Goal: Task Accomplishment & Management: Complete application form

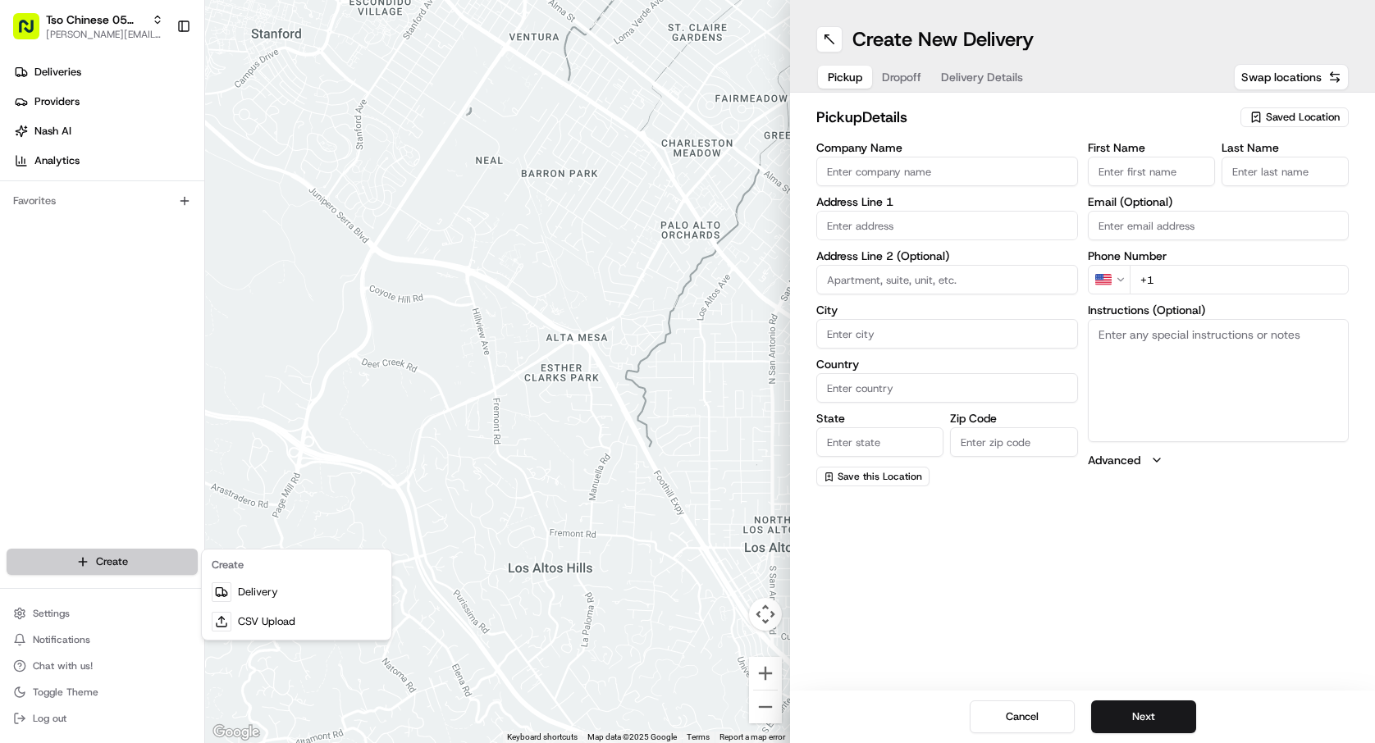
click at [172, 556] on html "Tso Chinese 05 Menchaca [EMAIL_ADDRESS][DOMAIN_NAME] Toggle Sidebar Deliveries …" at bounding box center [687, 371] width 1375 height 743
click at [263, 582] on link "Delivery" at bounding box center [296, 592] width 183 height 30
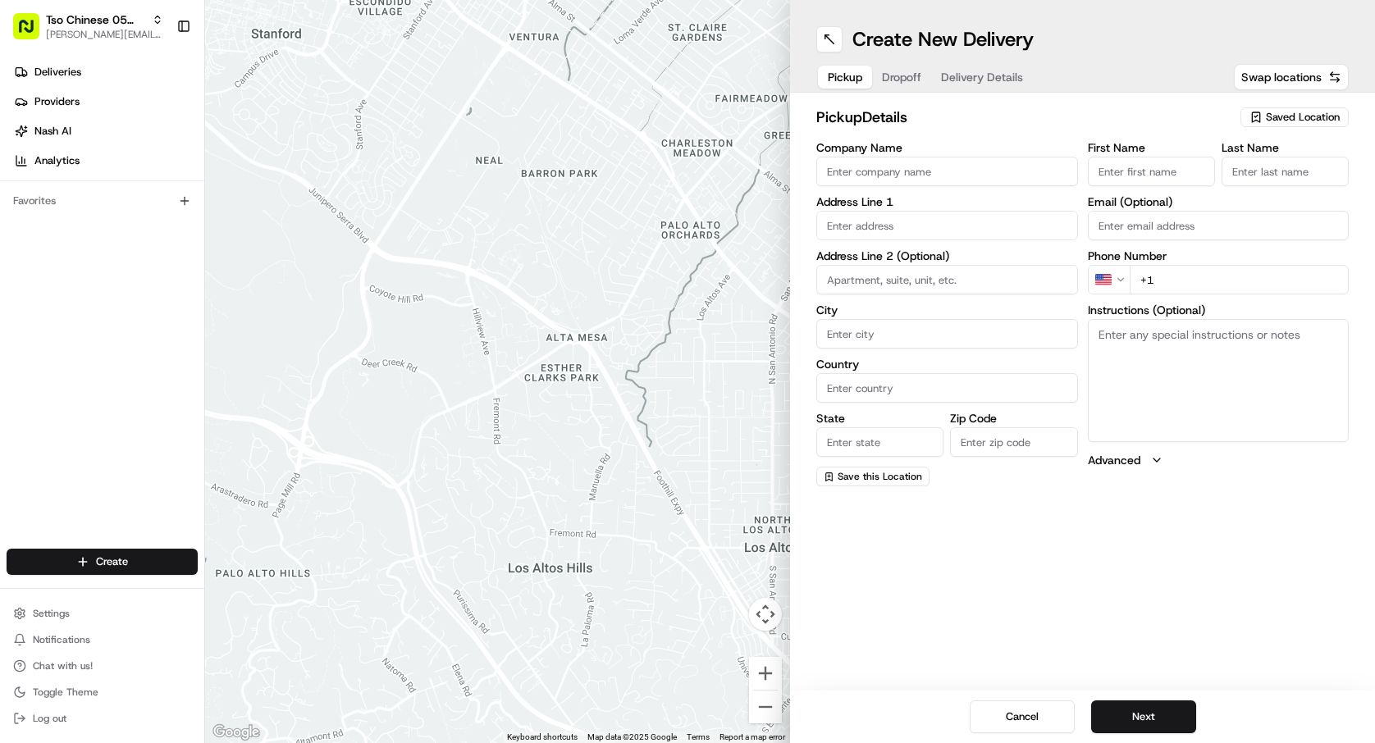
click at [1287, 118] on span "Saved Location" at bounding box center [1303, 117] width 74 height 15
click at [1266, 212] on div "Clear Close" at bounding box center [1256, 210] width 231 height 30
click at [1273, 186] on span "(05) Tso Chinese Takeout & Delivery (05)" at bounding box center [1267, 178] width 202 height 15
type input "(05) Tso Chinese Takeout & Delivery"
type input "[STREET_ADDRESS][PERSON_NAME]"
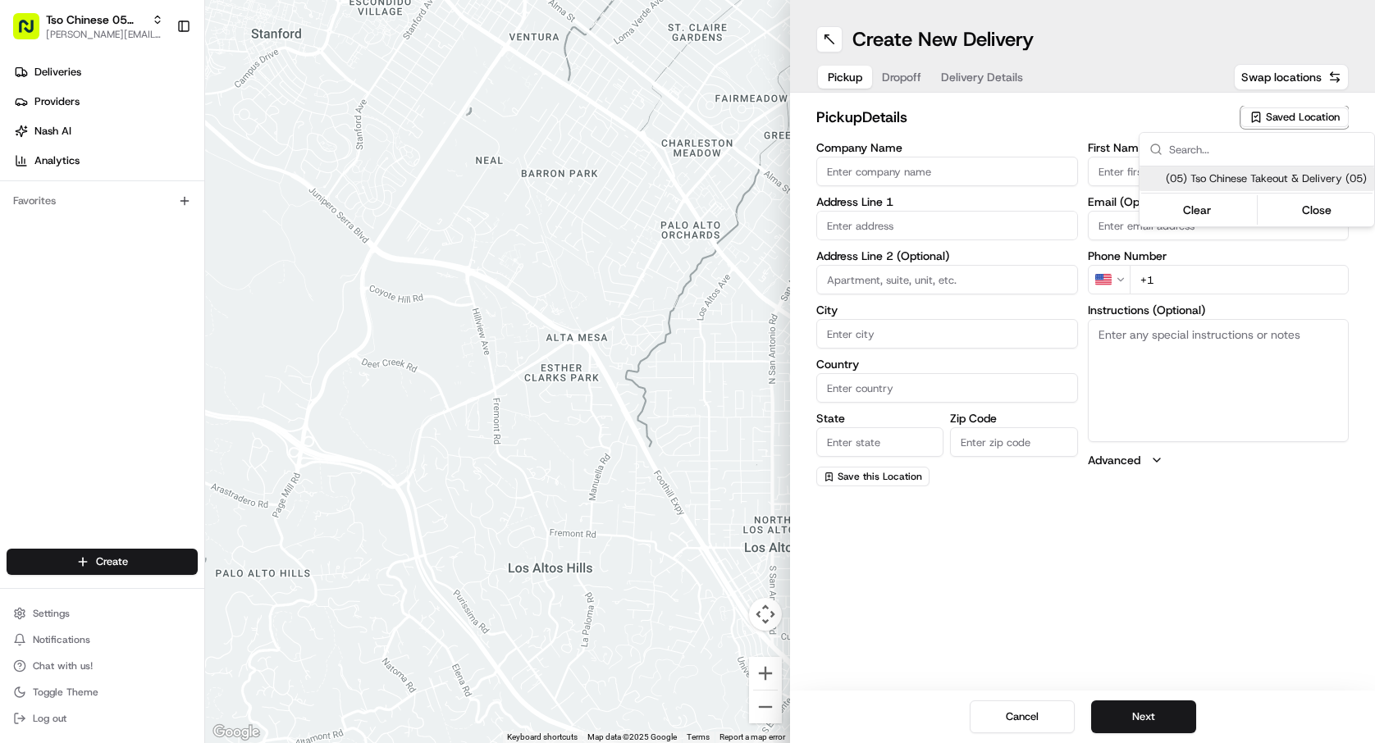
type input "Ste 100"
type input "Austin"
type input "US"
type input "[GEOGRAPHIC_DATA]"
type input "78748"
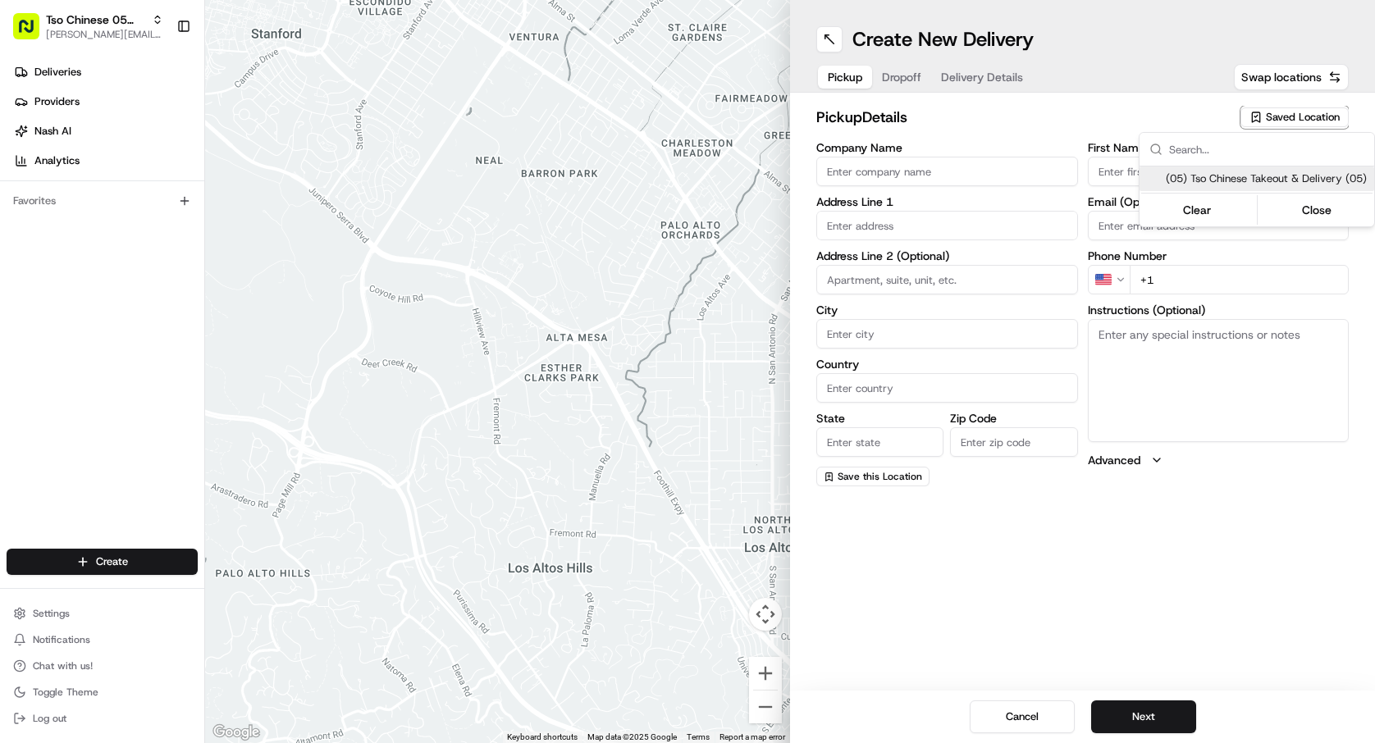
type input "Tso Chinese"
type input "[PERSON_NAME] Manager"
type input "[EMAIL_ADDRESS][DOMAIN_NAME]"
type input "[PHONE_NUMBER]"
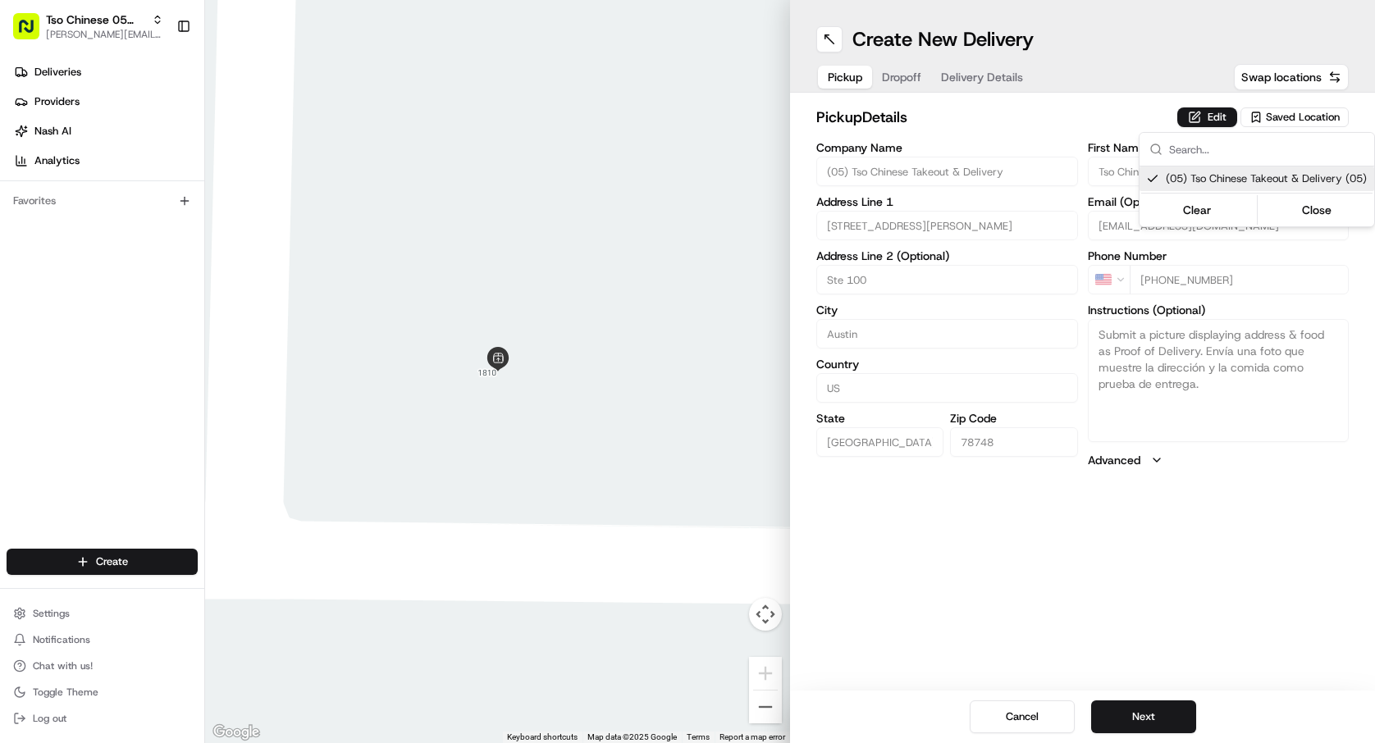
click at [1164, 732] on html "Tso Chinese 05 Menchaca [EMAIL_ADDRESS][DOMAIN_NAME] Toggle Sidebar Deliveries …" at bounding box center [687, 371] width 1375 height 743
click at [1170, 714] on button "Next" at bounding box center [1143, 717] width 105 height 33
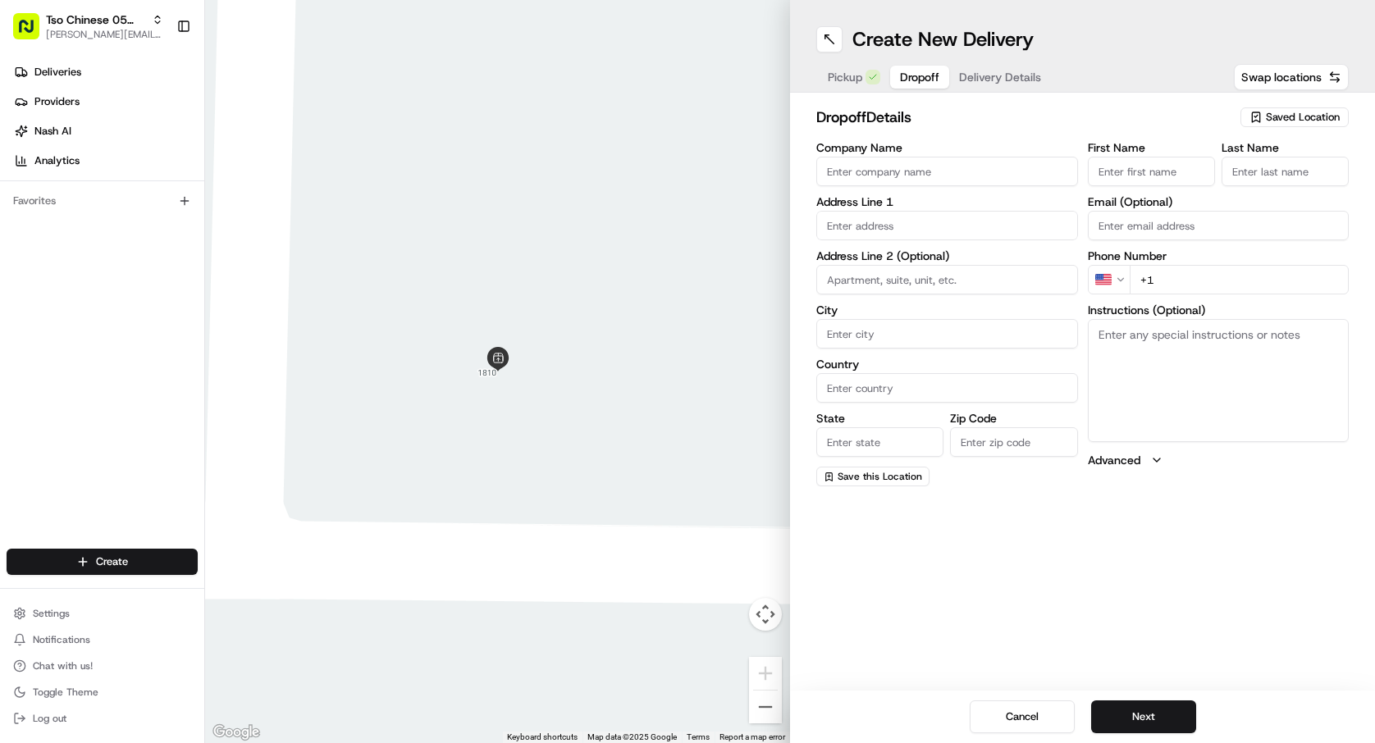
click at [938, 160] on input "Company Name" at bounding box center [947, 172] width 262 height 30
type input "[PERSON_NAME]"
click at [1120, 165] on input "First Name" at bounding box center [1151, 172] width 127 height 30
type input "[PERSON_NAME]"
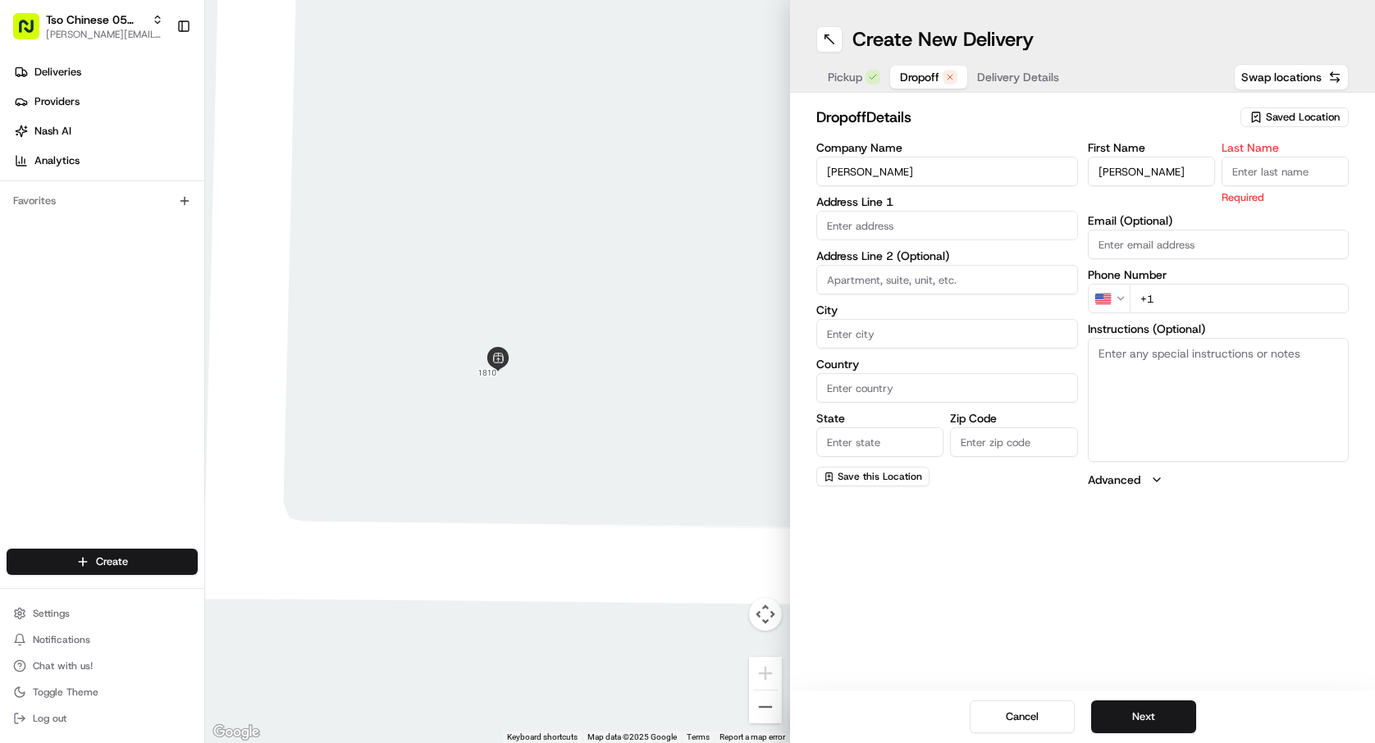
click at [1249, 185] on input "Last Name" at bounding box center [1284, 172] width 127 height 30
type input "/"
type input "."
click at [941, 226] on input "text" at bounding box center [947, 226] width 262 height 30
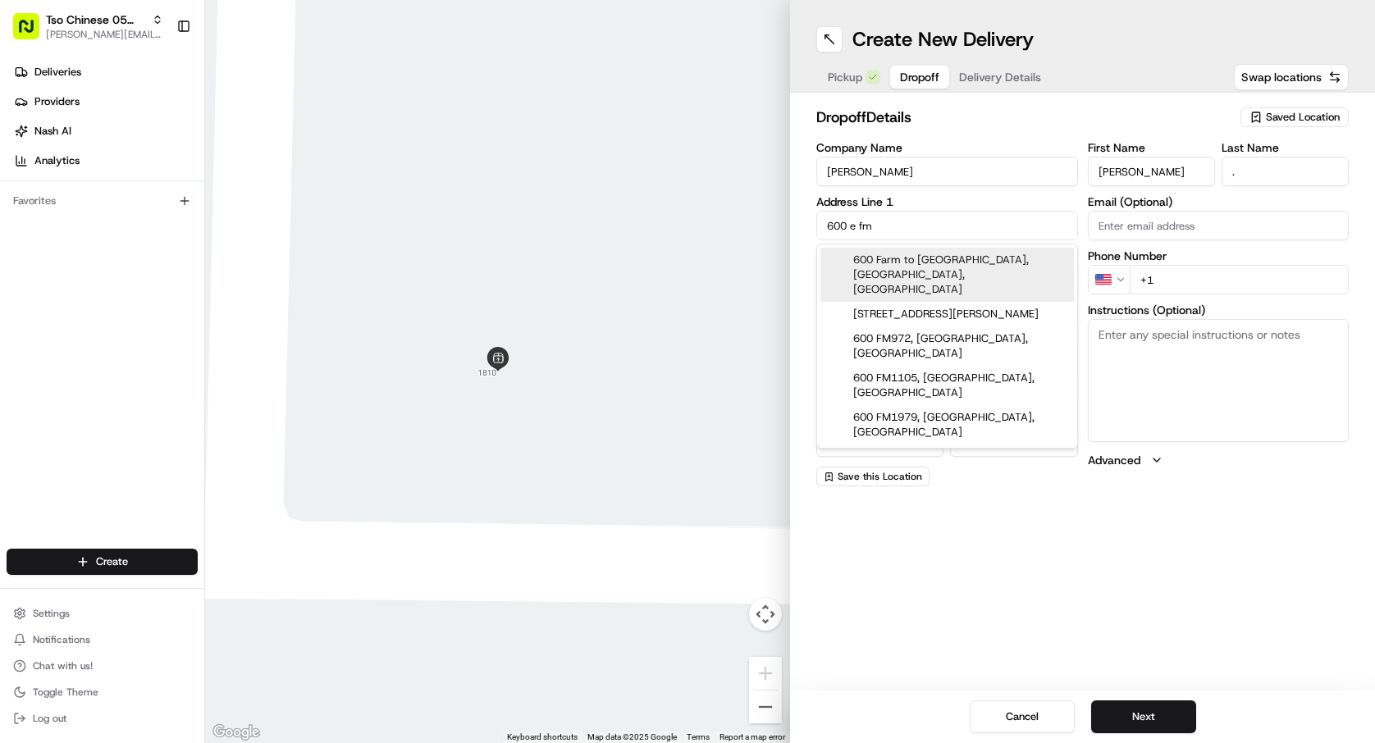
click at [930, 255] on div "600 Farm to [GEOGRAPHIC_DATA], [GEOGRAPHIC_DATA], [GEOGRAPHIC_DATA]" at bounding box center [946, 275] width 253 height 54
type input "[STREET_ADDRESS]"
type input "Austin"
type input "[GEOGRAPHIC_DATA]"
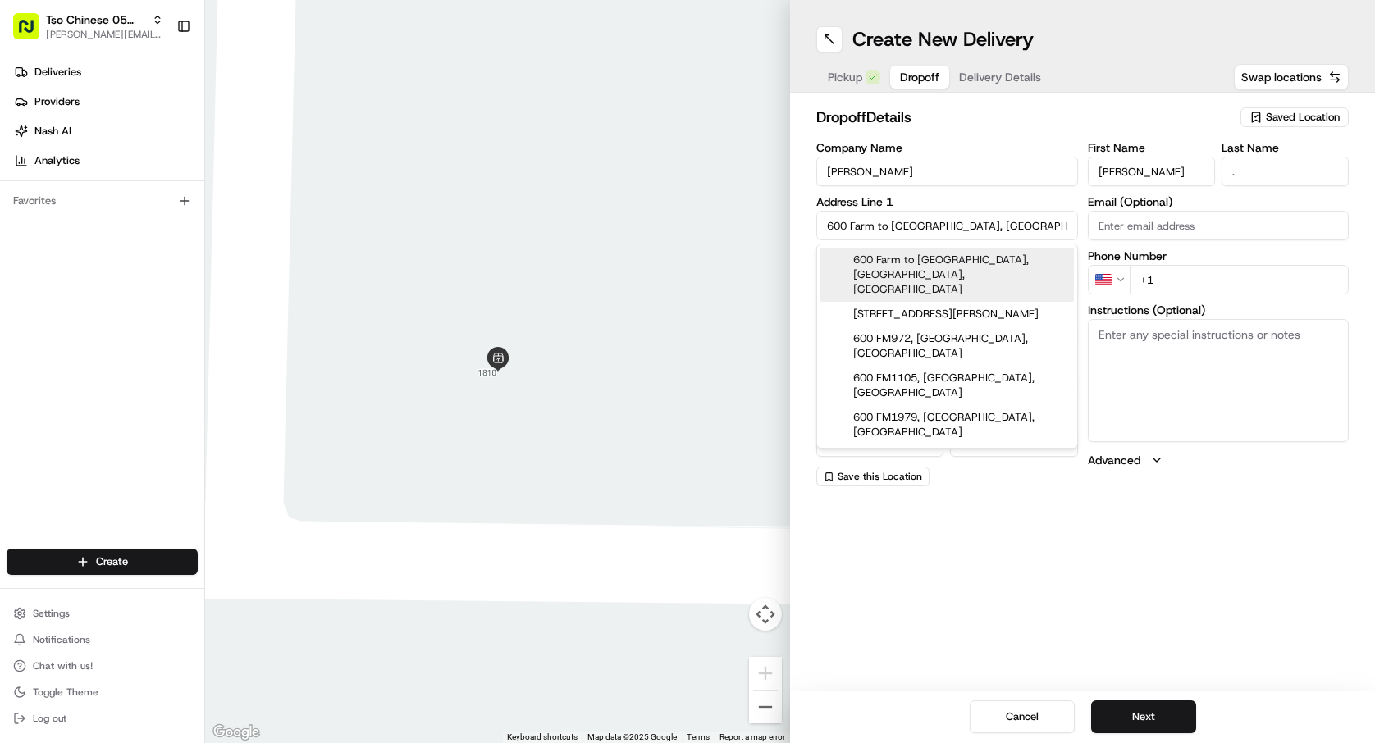
type input "78748"
type input "600 Farm to Market 1626"
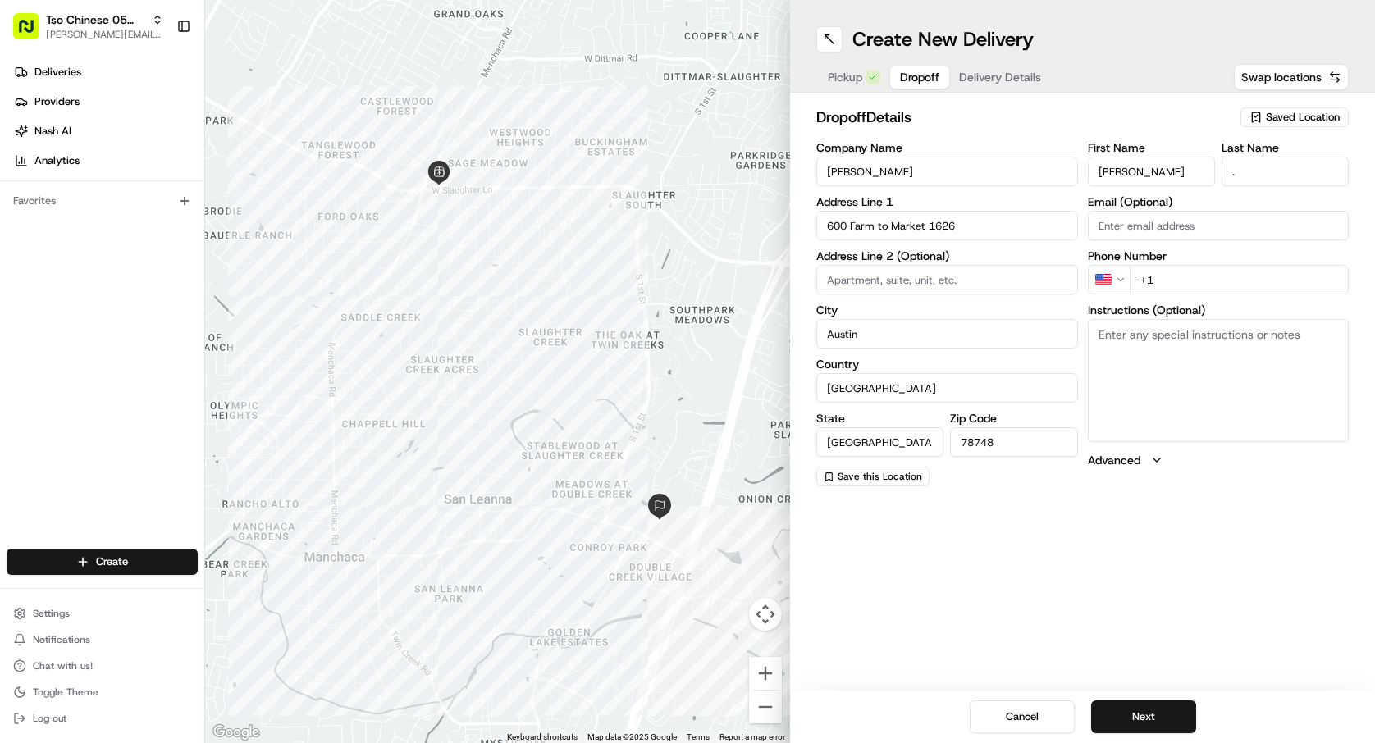
click at [1207, 275] on input "+1" at bounding box center [1240, 280] width 220 height 30
type input "[PHONE_NUMBER]"
click at [1171, 717] on button "Next" at bounding box center [1143, 717] width 105 height 33
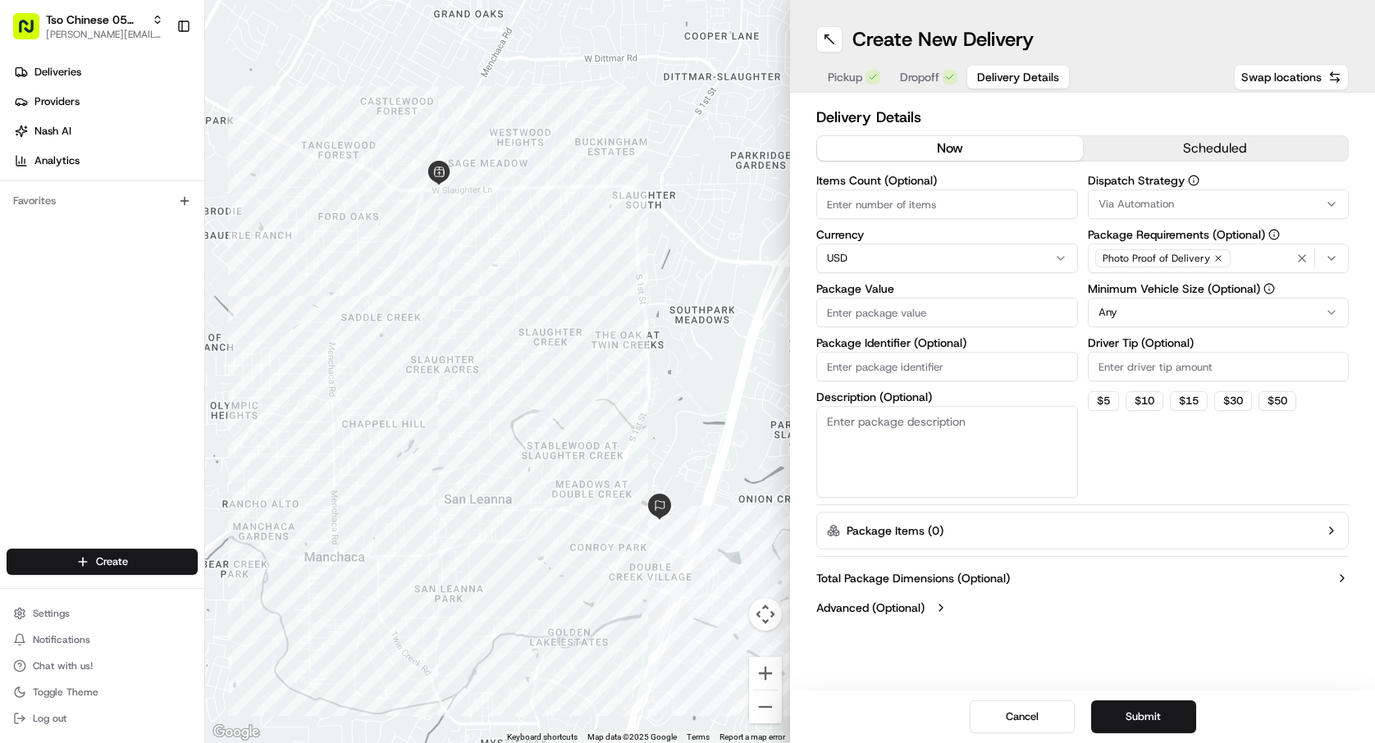
click at [976, 214] on input "Items Count (Optional)" at bounding box center [947, 204] width 262 height 30
type input "3"
click at [961, 326] on input "Package Value" at bounding box center [947, 313] width 262 height 30
type input "53.96"
click at [897, 348] on label "Package Identifier (Optional)" at bounding box center [947, 342] width 262 height 11
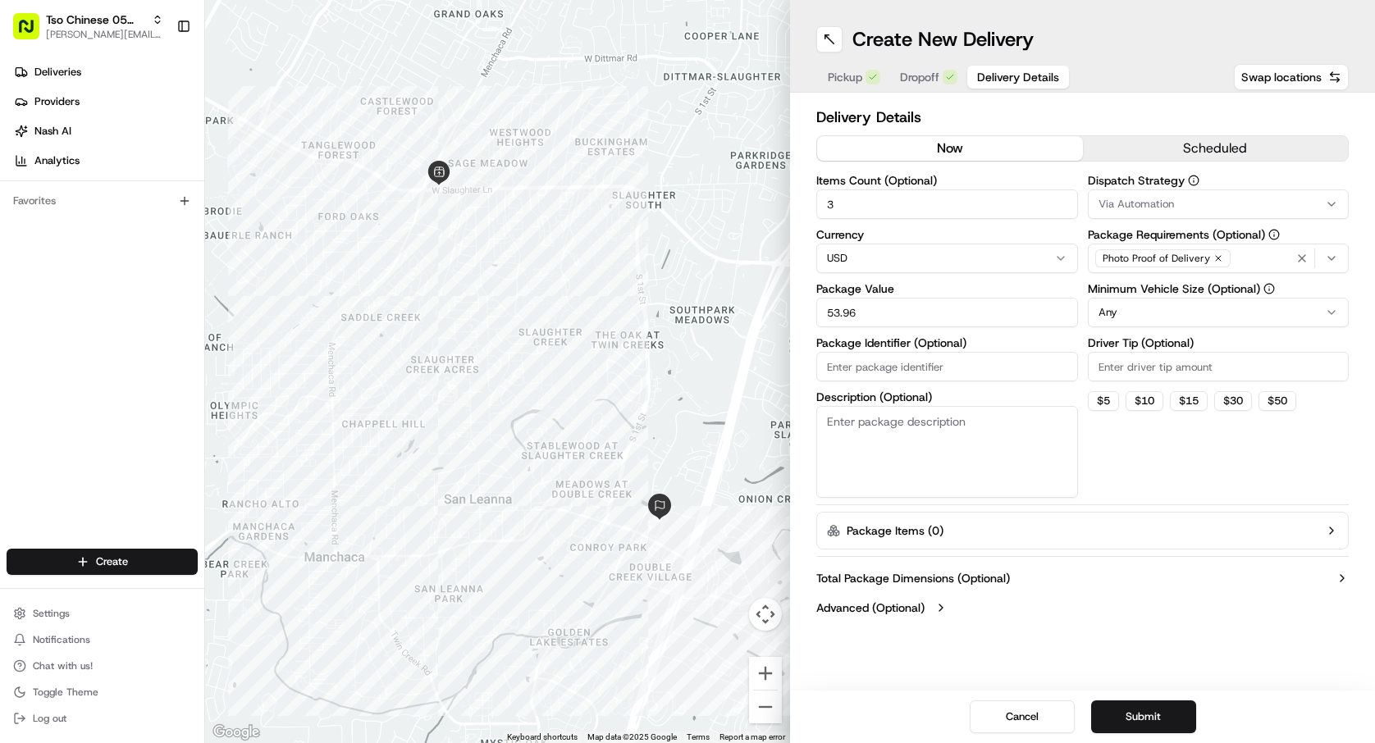
click at [897, 352] on input "Package Identifier (Optional)" at bounding box center [947, 367] width 262 height 30
click at [908, 355] on input "Package Identifier (Optional)" at bounding box center [947, 367] width 262 height 30
type input "2"
type input "#CA8GPX9"
click at [1109, 366] on input "Driver Tip (Optional)" at bounding box center [1219, 367] width 262 height 30
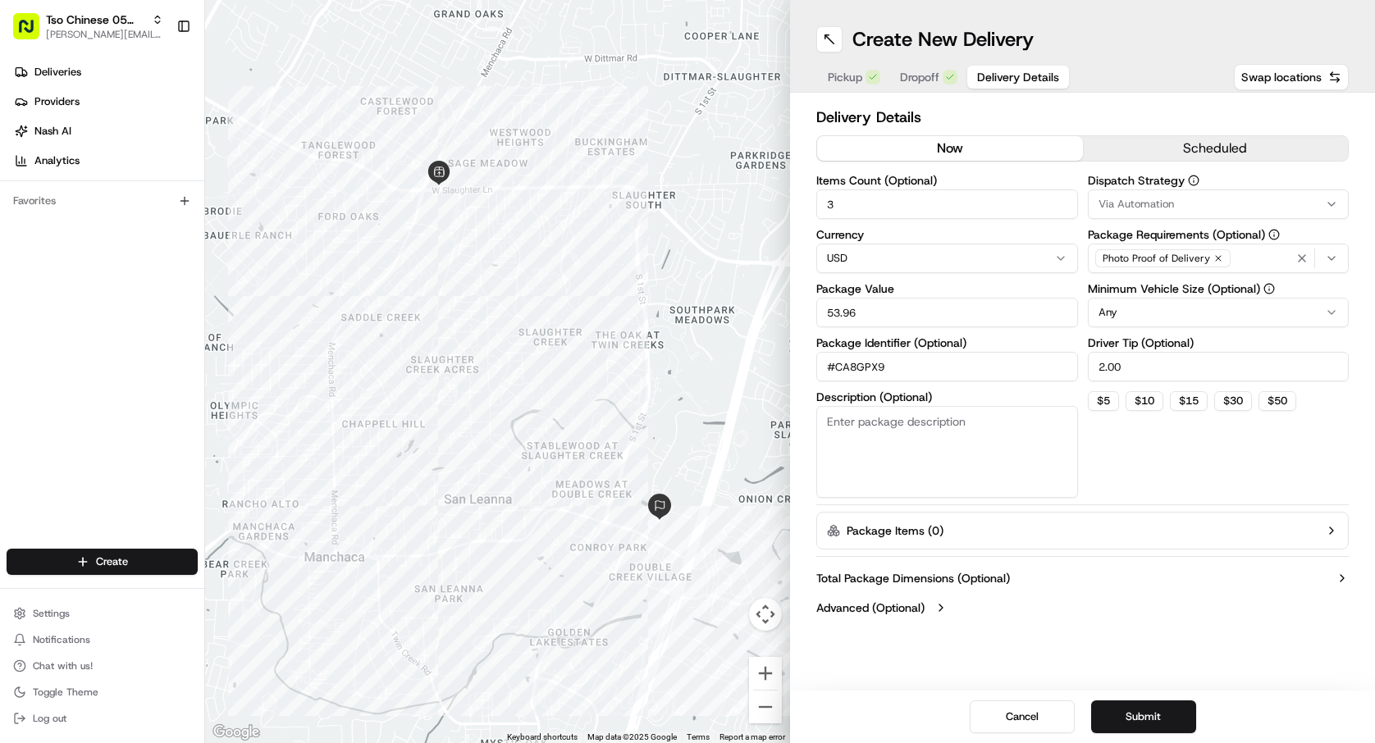
type input "2.00"
click at [1243, 310] on html "Tso Chinese 05 Menchaca [EMAIL_ADDRESS][DOMAIN_NAME] Toggle Sidebar Deliveries …" at bounding box center [687, 371] width 1375 height 743
click at [1203, 201] on div "Via Automation" at bounding box center [1218, 204] width 253 height 15
click at [1189, 295] on span "Tso [PERSON_NAME] Strategy" at bounding box center [1216, 293] width 202 height 15
click at [1167, 716] on html "Tso Chinese 05 Menchaca [EMAIL_ADDRESS][DOMAIN_NAME] Toggle Sidebar Deliveries …" at bounding box center [687, 371] width 1375 height 743
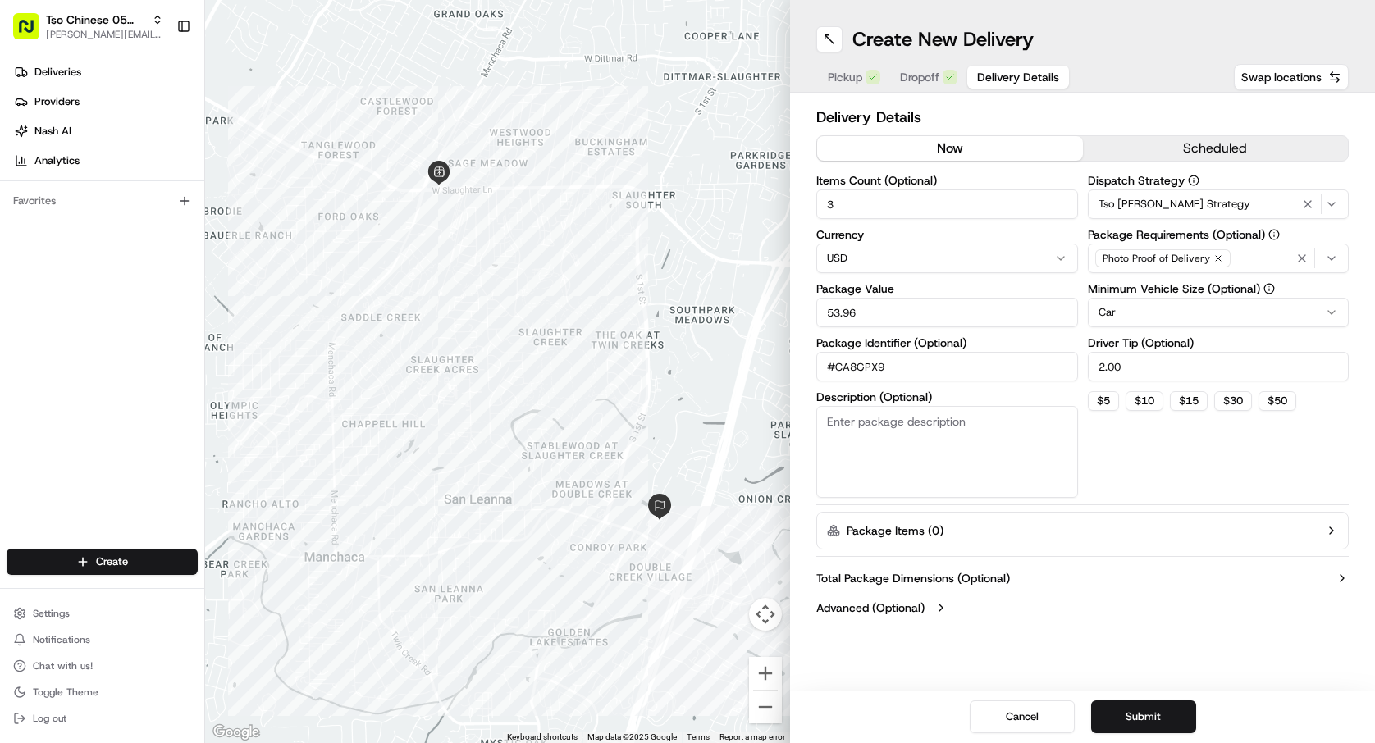
click at [1167, 716] on button "Submit" at bounding box center [1143, 717] width 105 height 33
